Goal: Find specific page/section: Find specific page/section

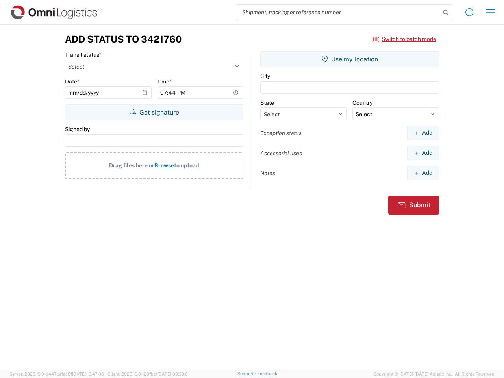
click at [338, 12] on input "search" at bounding box center [338, 12] width 204 height 15
click at [446, 13] on icon at bounding box center [445, 12] width 11 height 11
click at [469, 12] on icon at bounding box center [469, 12] width 13 height 13
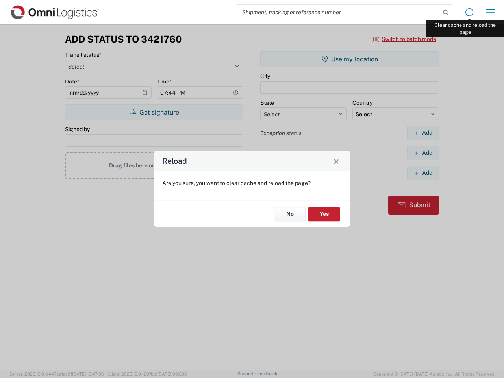
click at [490, 12] on div "Reload Are you sure, you want to clear cache and reload the page? No Yes" at bounding box center [252, 189] width 504 height 378
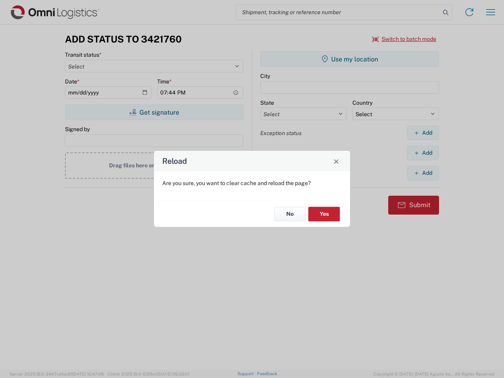
click at [404, 39] on div "Reload Are you sure, you want to clear cache and reload the page? No Yes" at bounding box center [252, 189] width 504 height 378
click at [154, 112] on div "Reload Are you sure, you want to clear cache and reload the page? No Yes" at bounding box center [252, 189] width 504 height 378
click at [350, 59] on div "Reload Are you sure, you want to clear cache and reload the page? No Yes" at bounding box center [252, 189] width 504 height 378
click at [423, 133] on div "Reload Are you sure, you want to clear cache and reload the page? No Yes" at bounding box center [252, 189] width 504 height 378
click at [423, 153] on div "Reload Are you sure, you want to clear cache and reload the page? No Yes" at bounding box center [252, 189] width 504 height 378
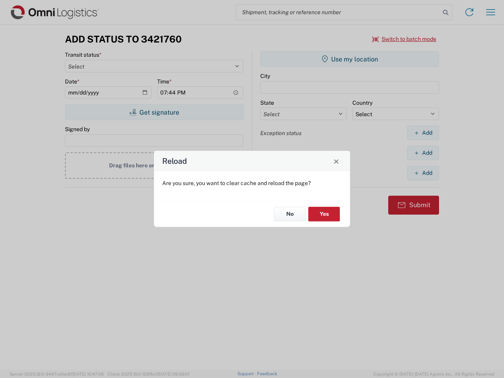
click at [423, 173] on div "Reload Are you sure, you want to clear cache and reload the page? No Yes" at bounding box center [252, 189] width 504 height 378
